Goal: Task Accomplishment & Management: Manage account settings

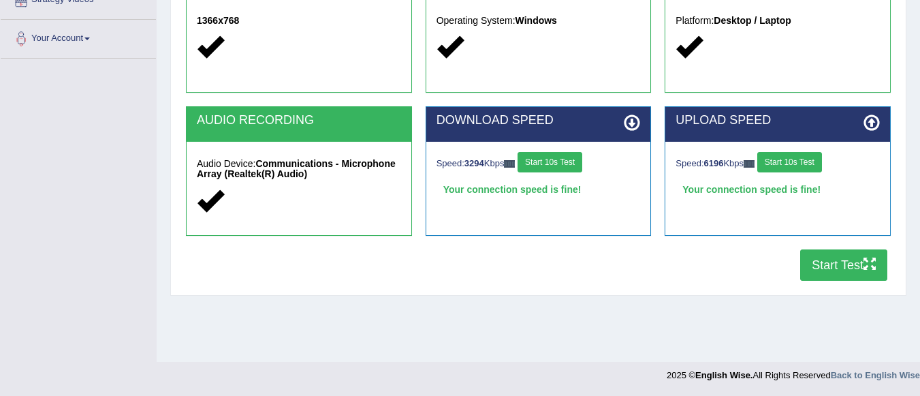
click at [859, 263] on button "Start Test" at bounding box center [843, 264] width 87 height 31
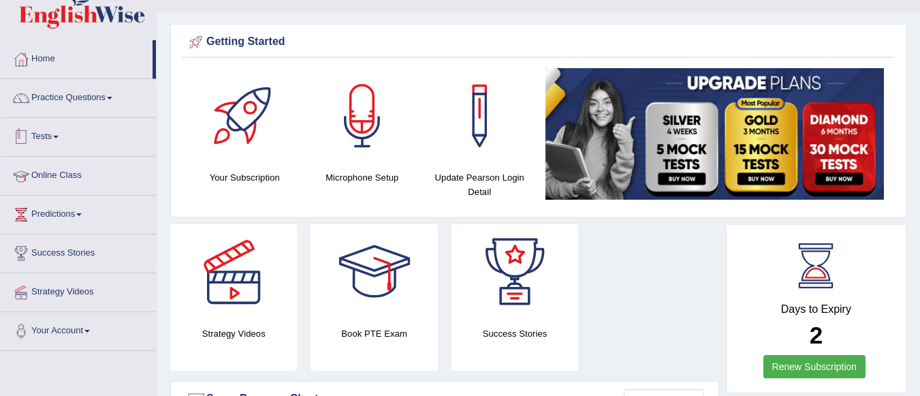
scroll to position [163, 0]
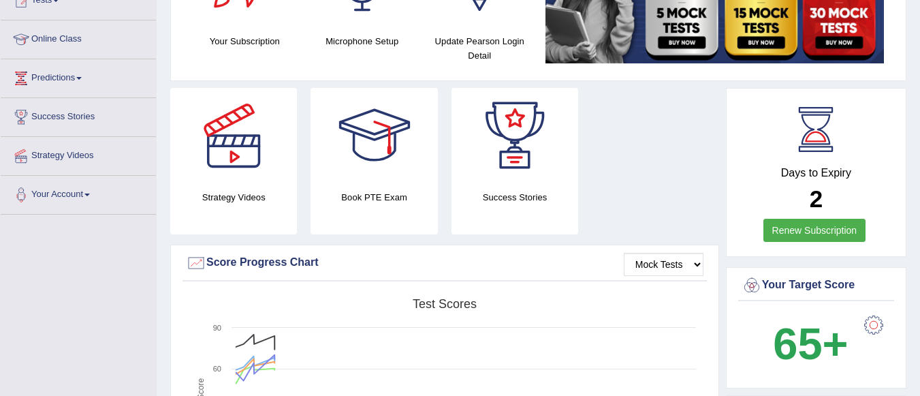
click at [808, 228] on link "Renew Subscription" at bounding box center [814, 230] width 103 height 23
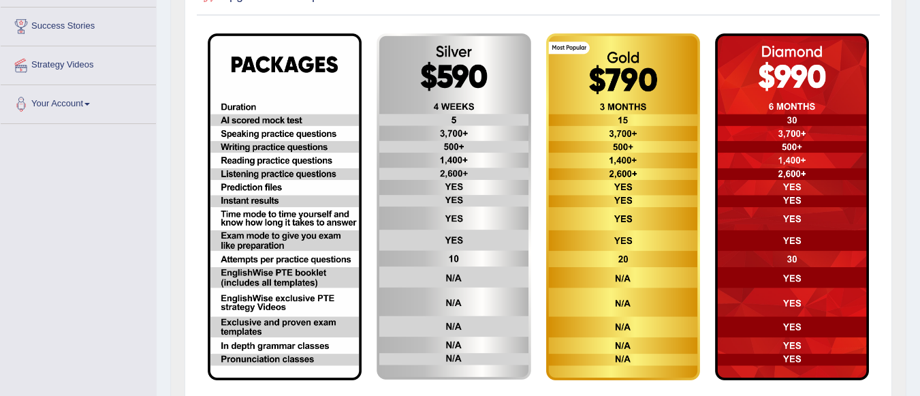
scroll to position [316, 0]
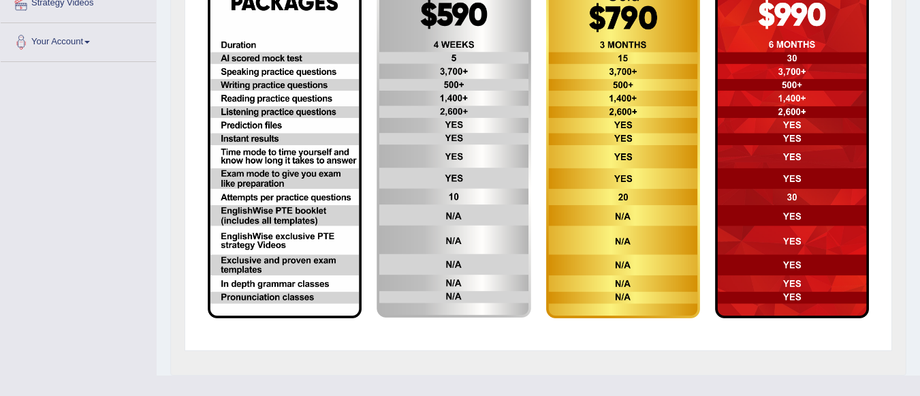
click at [295, 240] on img at bounding box center [285, 144] width 154 height 346
click at [403, 258] on img at bounding box center [453, 144] width 154 height 346
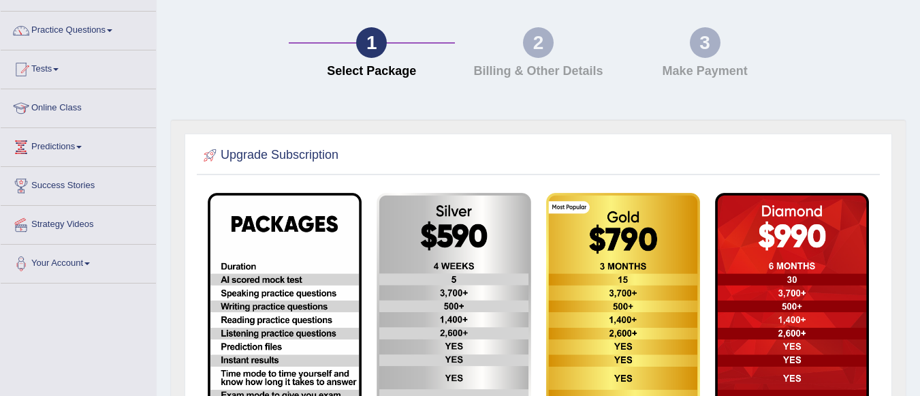
scroll to position [44, 0]
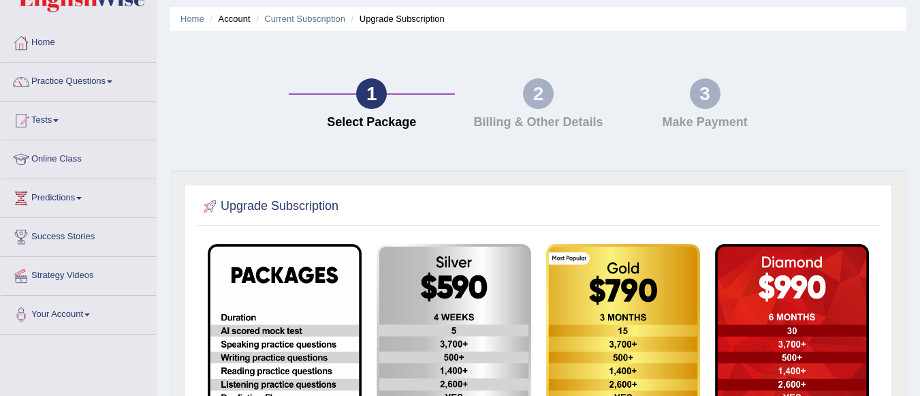
click at [550, 109] on div "2 Billing & Other Details" at bounding box center [538, 107] width 167 height 58
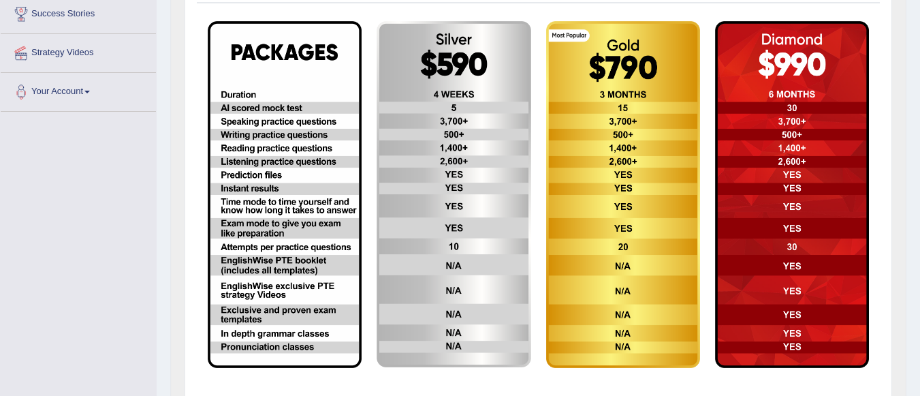
scroll to position [343, 0]
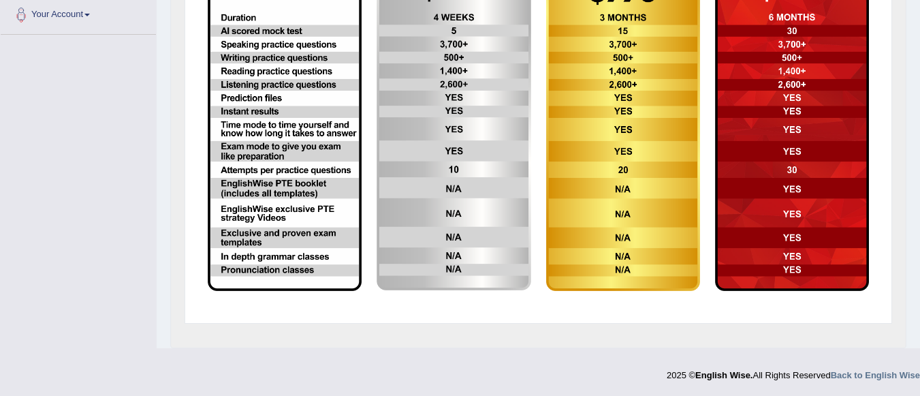
click at [287, 185] on img at bounding box center [285, 117] width 154 height 346
click at [444, 199] on img at bounding box center [453, 117] width 154 height 346
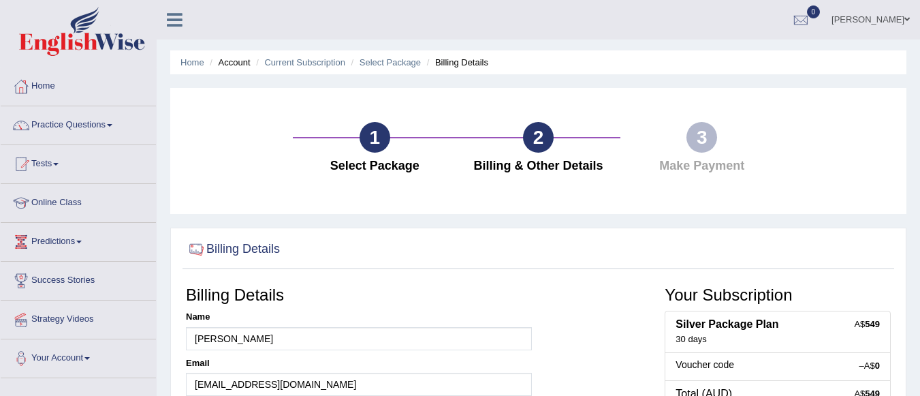
click at [70, 199] on link "Online Class" at bounding box center [78, 201] width 155 height 34
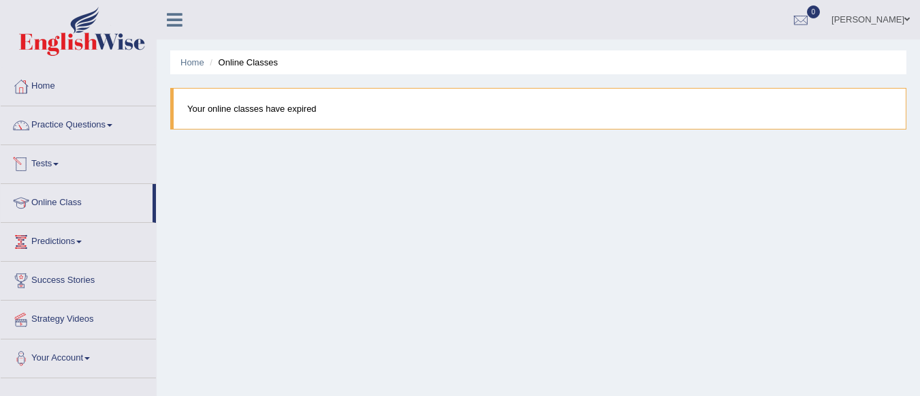
click at [59, 155] on link "Tests" at bounding box center [78, 162] width 155 height 34
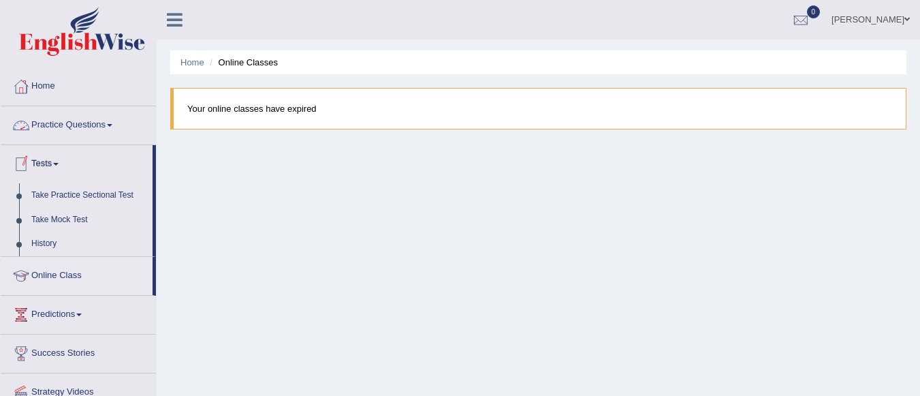
click at [90, 125] on link "Practice Questions" at bounding box center [78, 123] width 155 height 34
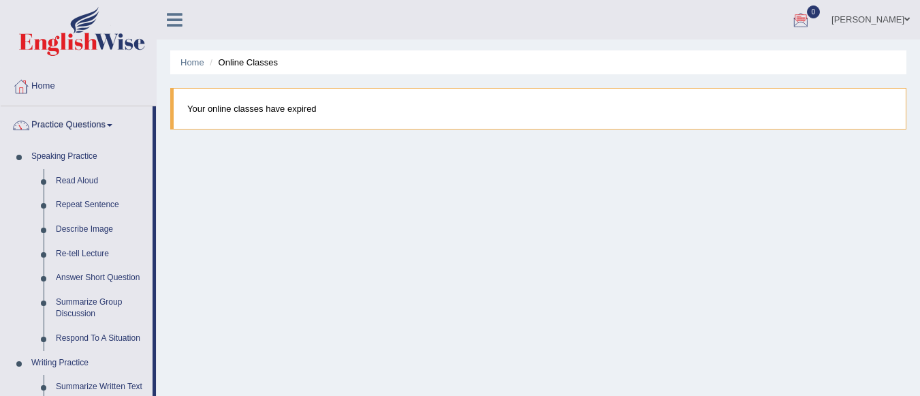
click at [880, 18] on link "[PERSON_NAME]" at bounding box center [870, 17] width 99 height 35
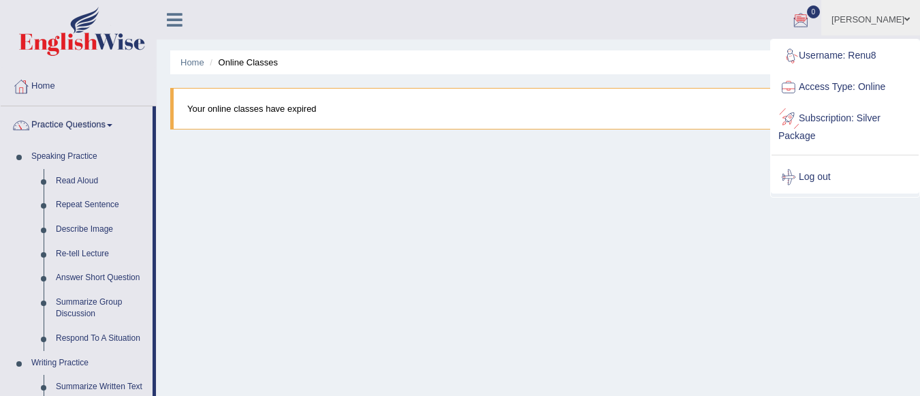
click at [841, 114] on link "Subscription: Silver Package" at bounding box center [844, 126] width 147 height 46
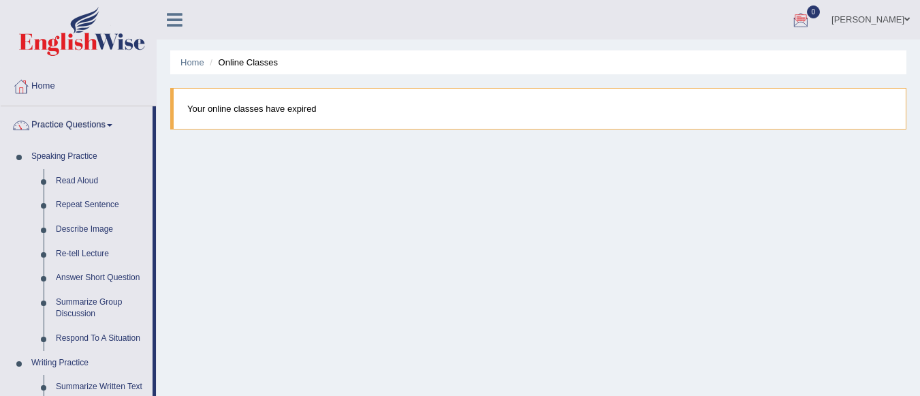
click at [902, 13] on link "[PERSON_NAME]" at bounding box center [870, 17] width 99 height 35
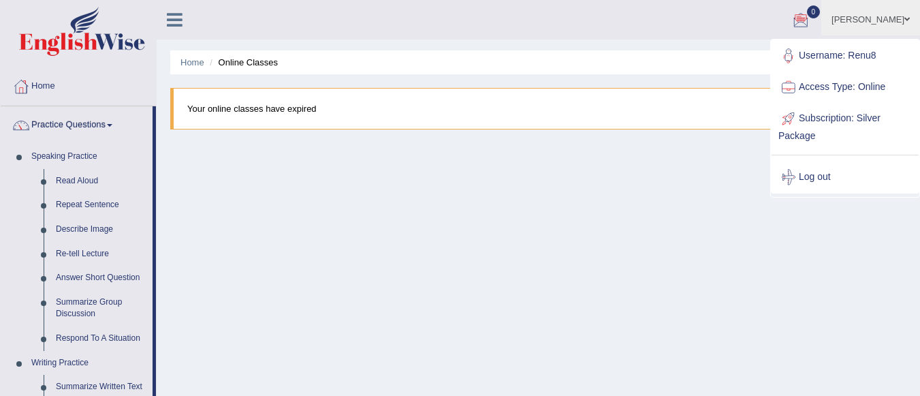
click at [824, 112] on link "Subscription: Silver Package" at bounding box center [844, 126] width 147 height 46
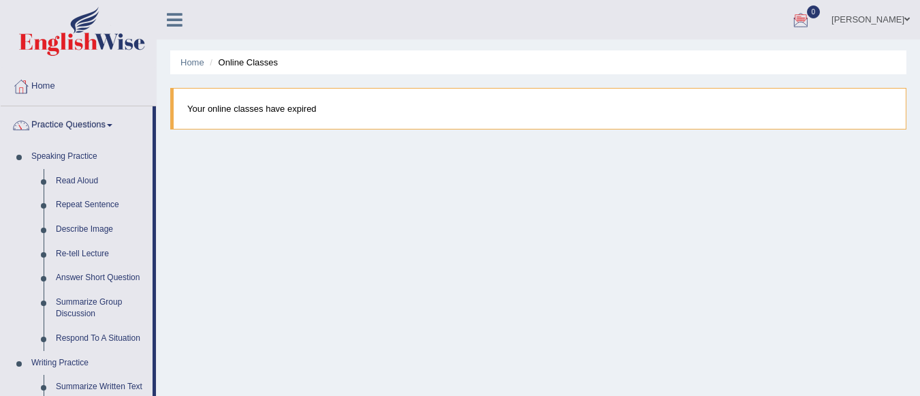
click at [903, 20] on link "[PERSON_NAME]" at bounding box center [870, 17] width 99 height 35
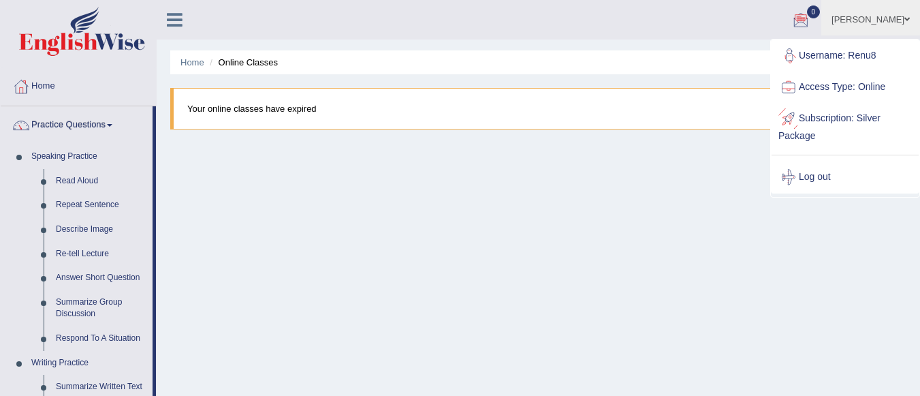
click at [835, 119] on link "Subscription: Silver Package" at bounding box center [844, 126] width 147 height 46
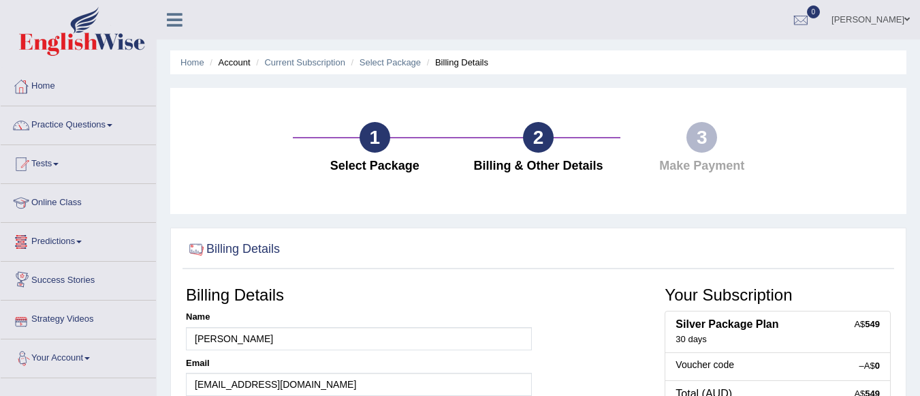
click at [87, 359] on link "Your Account" at bounding box center [78, 356] width 155 height 34
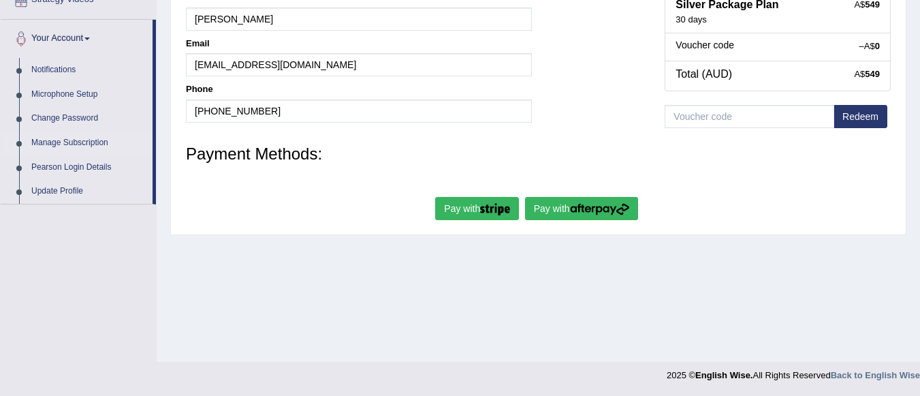
click at [70, 138] on link "Manage Subscription" at bounding box center [88, 143] width 127 height 25
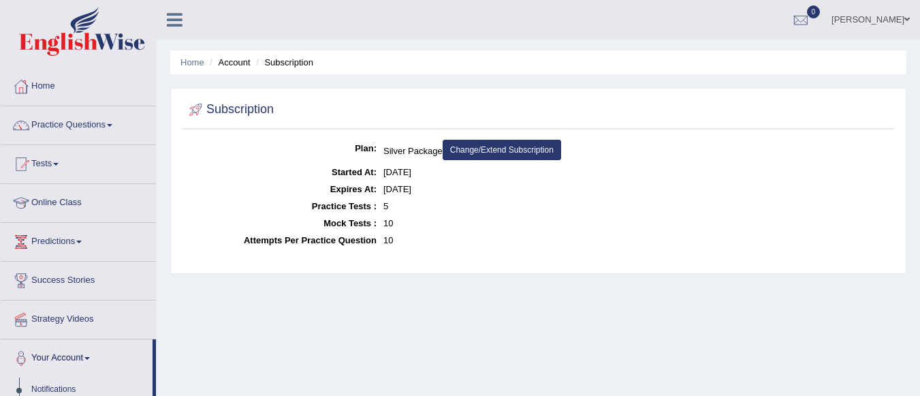
click at [523, 144] on link "Change/Extend Subscription" at bounding box center [501, 150] width 118 height 20
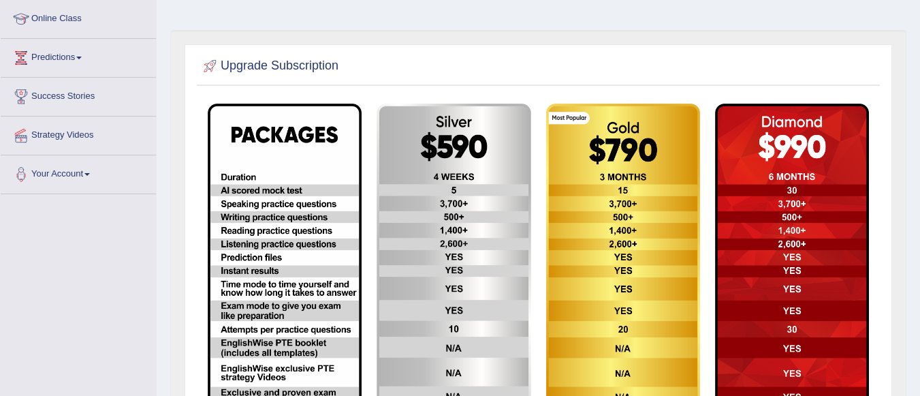
scroll to position [191, 0]
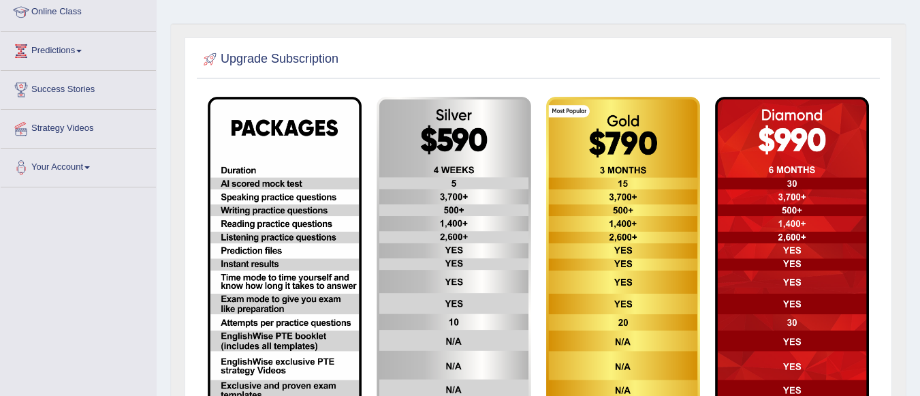
click at [296, 215] on img at bounding box center [285, 270] width 154 height 346
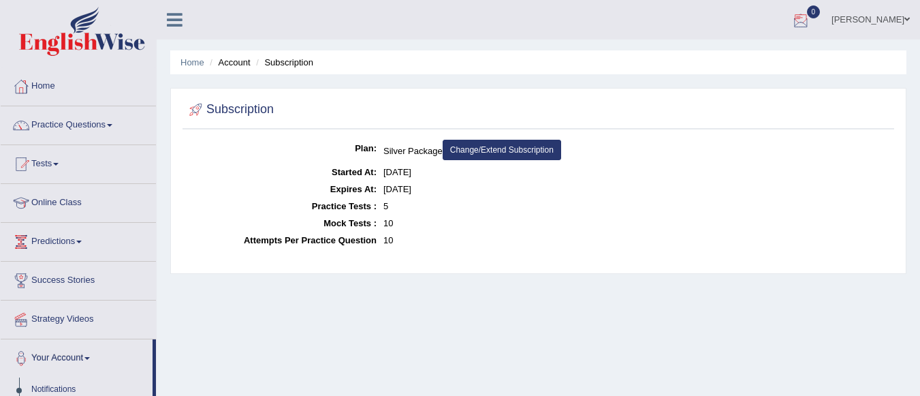
click at [811, 15] on div at bounding box center [800, 20] width 20 height 20
click at [745, 56] on strong "See All Alerts" at bounding box center [714, 57] width 61 height 11
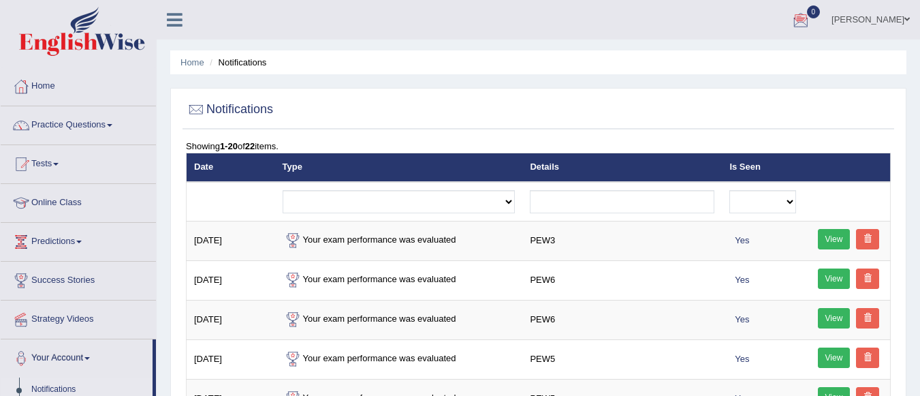
click at [811, 16] on div at bounding box center [800, 20] width 20 height 20
click at [754, 56] on icon at bounding box center [750, 57] width 5 height 10
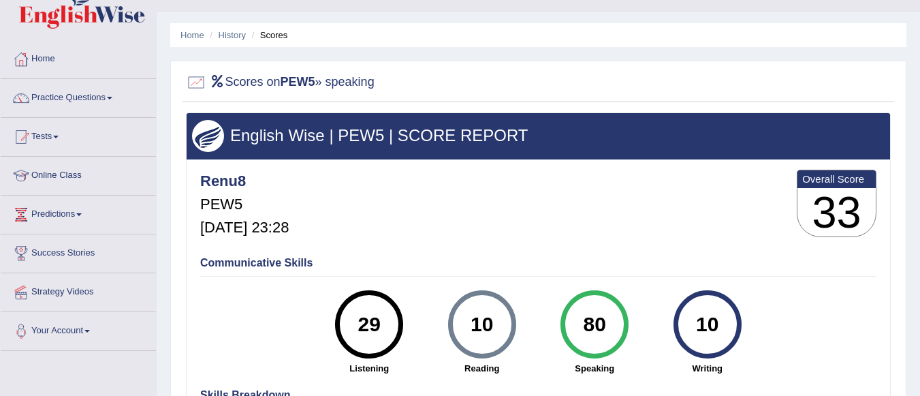
scroll to position [191, 0]
